Goal: Information Seeking & Learning: Check status

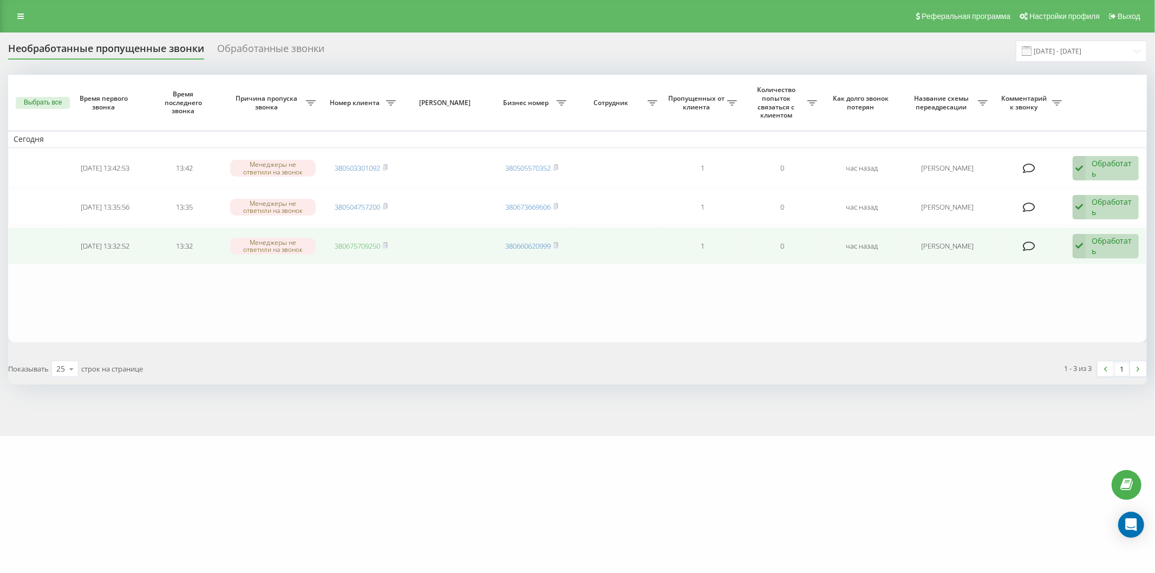
click at [364, 244] on link "380675709250" at bounding box center [357, 246] width 45 height 10
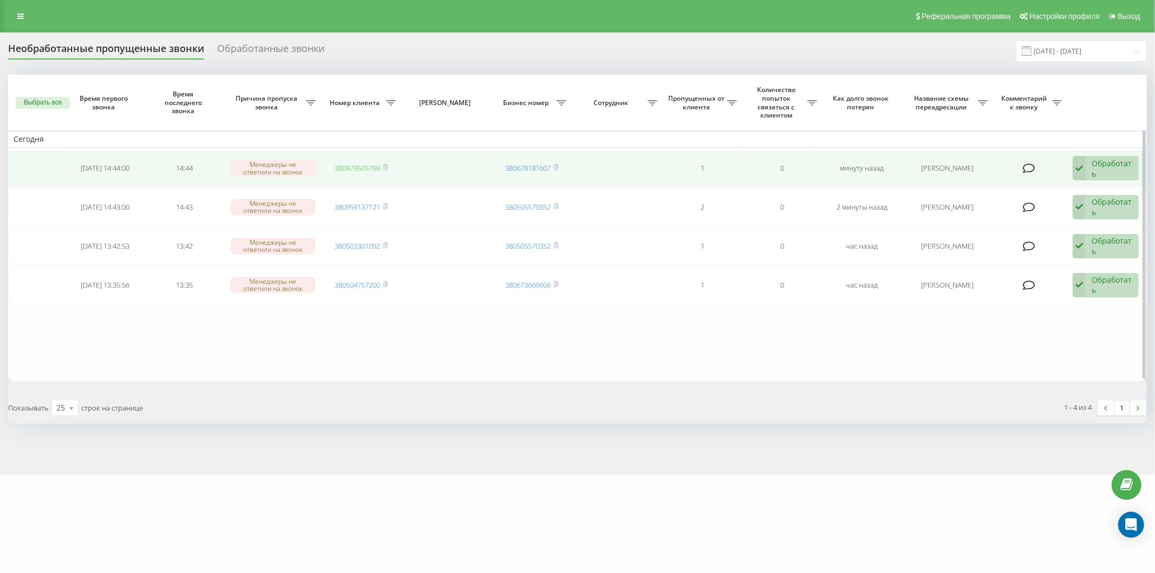
click at [358, 168] on link "380979505799" at bounding box center [357, 168] width 45 height 10
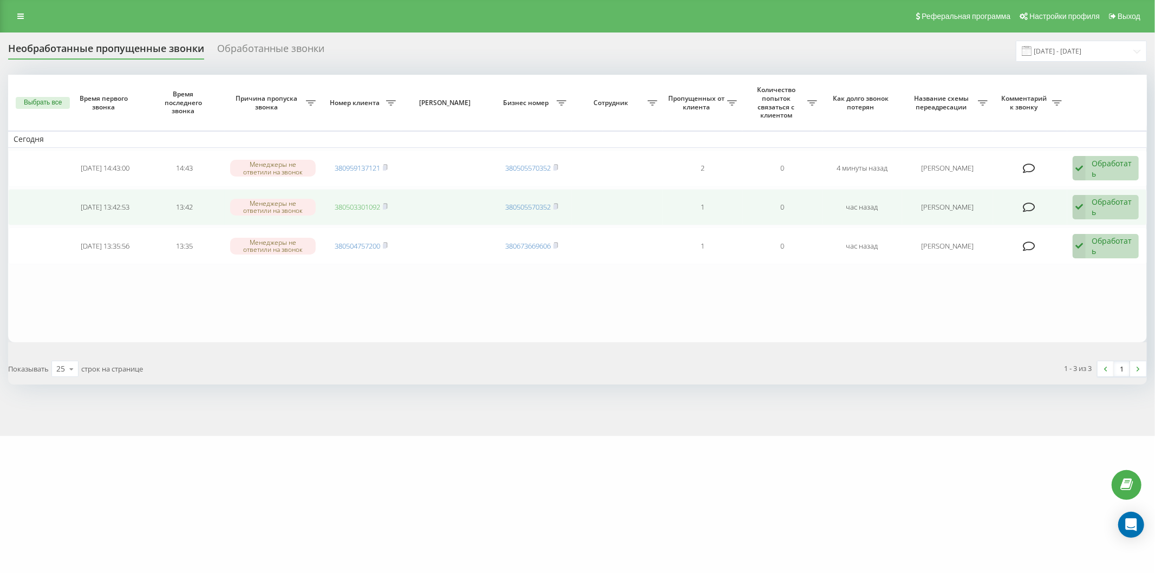
click at [364, 208] on link "380503301092" at bounding box center [357, 207] width 45 height 10
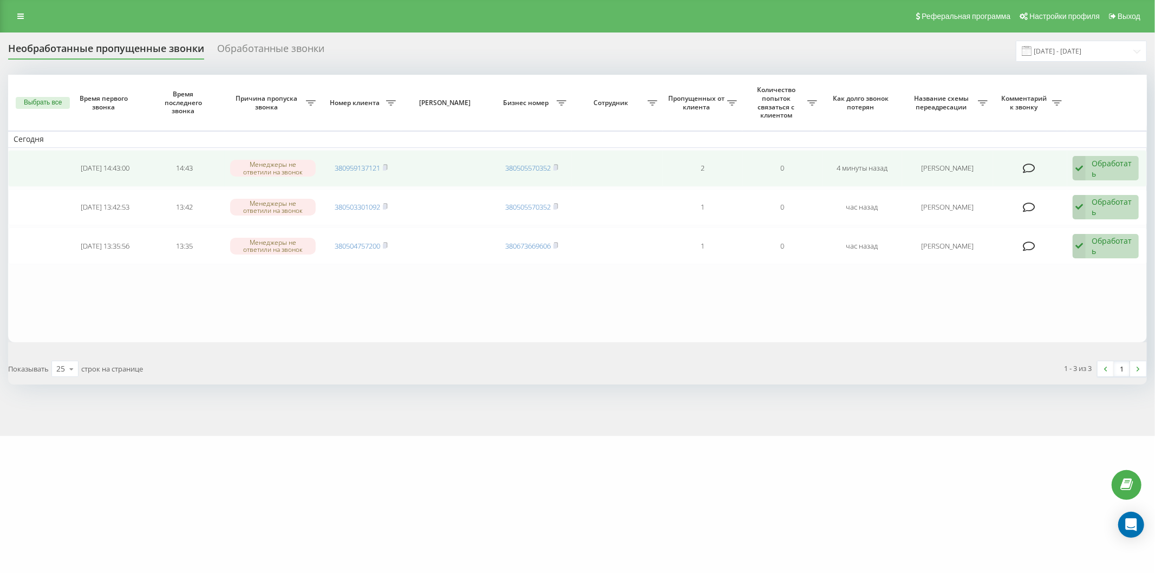
click at [348, 161] on td "380959137121" at bounding box center [361, 168] width 80 height 37
click at [345, 169] on link "380959137121" at bounding box center [357, 168] width 45 height 10
